Goal: Check status

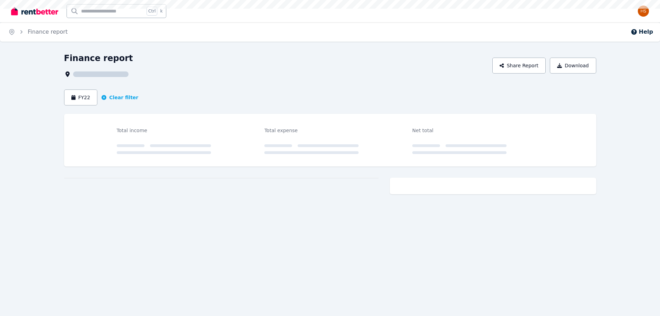
click at [635, 10] on div "Open user menu" at bounding box center [640, 11] width 15 height 22
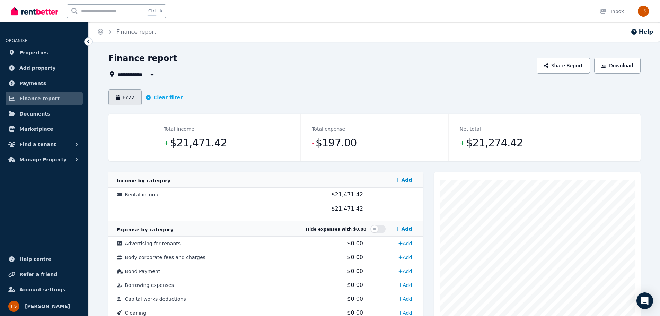
click at [125, 100] on button "FY22" at bounding box center [125, 97] width 34 height 16
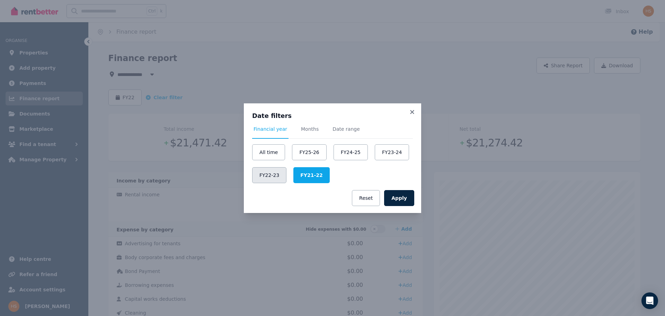
click at [269, 175] on button "FY22-23" at bounding box center [269, 175] width 34 height 16
click at [397, 195] on button "Apply" at bounding box center [399, 198] width 30 height 16
